Goal: Task Accomplishment & Management: Manage account settings

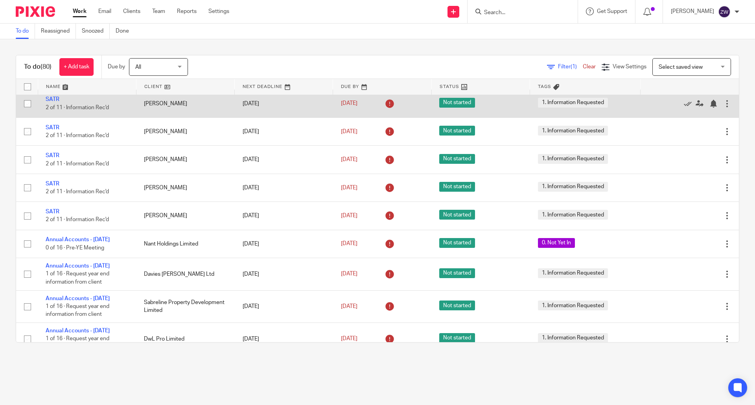
scroll to position [1219, 0]
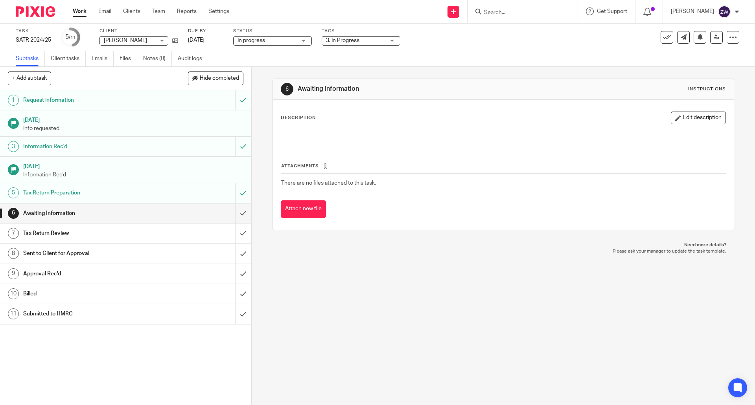
click at [350, 43] on span "3. In Progress" at bounding box center [342, 41] width 33 height 6
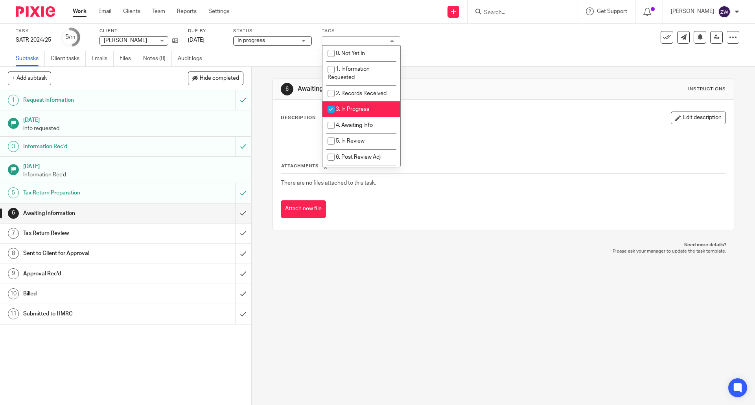
click at [363, 104] on li "3. In Progress" at bounding box center [361, 109] width 78 height 16
checkbox input "false"
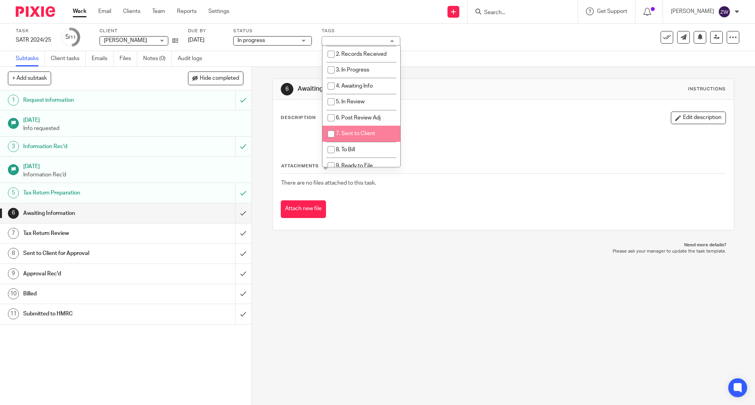
click at [355, 134] on span "7. Sent to Client" at bounding box center [355, 134] width 39 height 6
checkbox input "true"
click at [422, 330] on div "6 Awaiting Information Instructions Description Edit description Attachments Th…" at bounding box center [503, 236] width 503 height 339
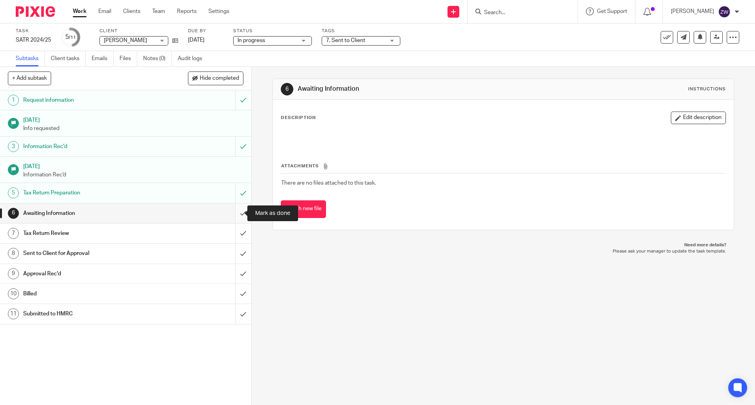
click at [236, 214] on input "submit" at bounding box center [125, 214] width 251 height 20
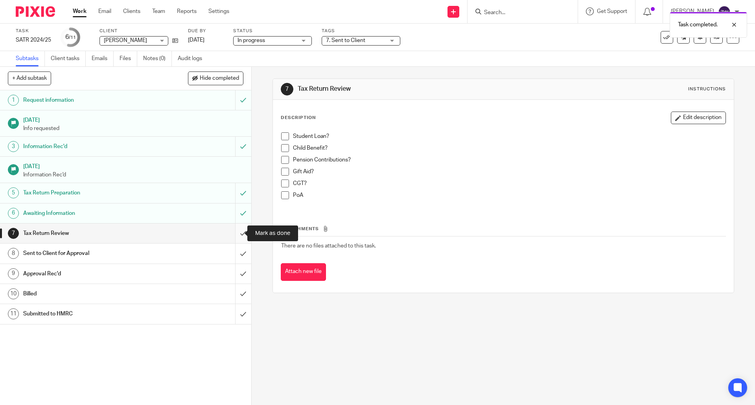
click at [238, 236] on input "submit" at bounding box center [125, 234] width 251 height 20
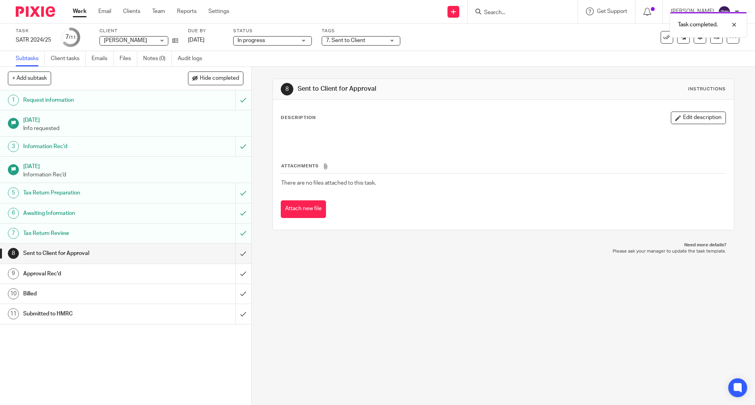
drag, startPoint x: 45, startPoint y: 9, endPoint x: 50, endPoint y: 3, distance: 7.6
click at [45, 9] on img at bounding box center [35, 11] width 39 height 11
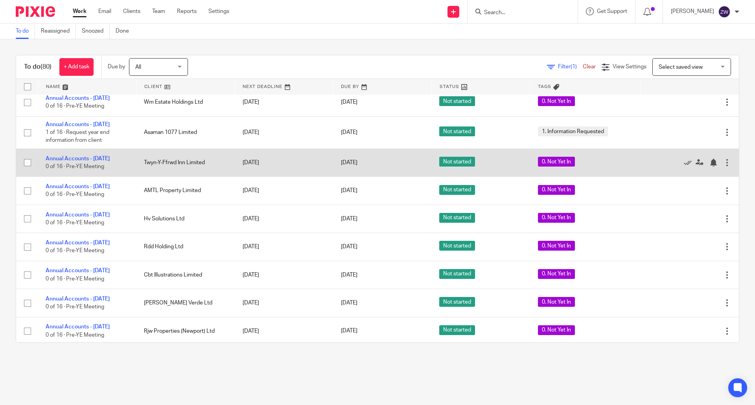
scroll to position [1809, 0]
